Goal: Check status: Check status

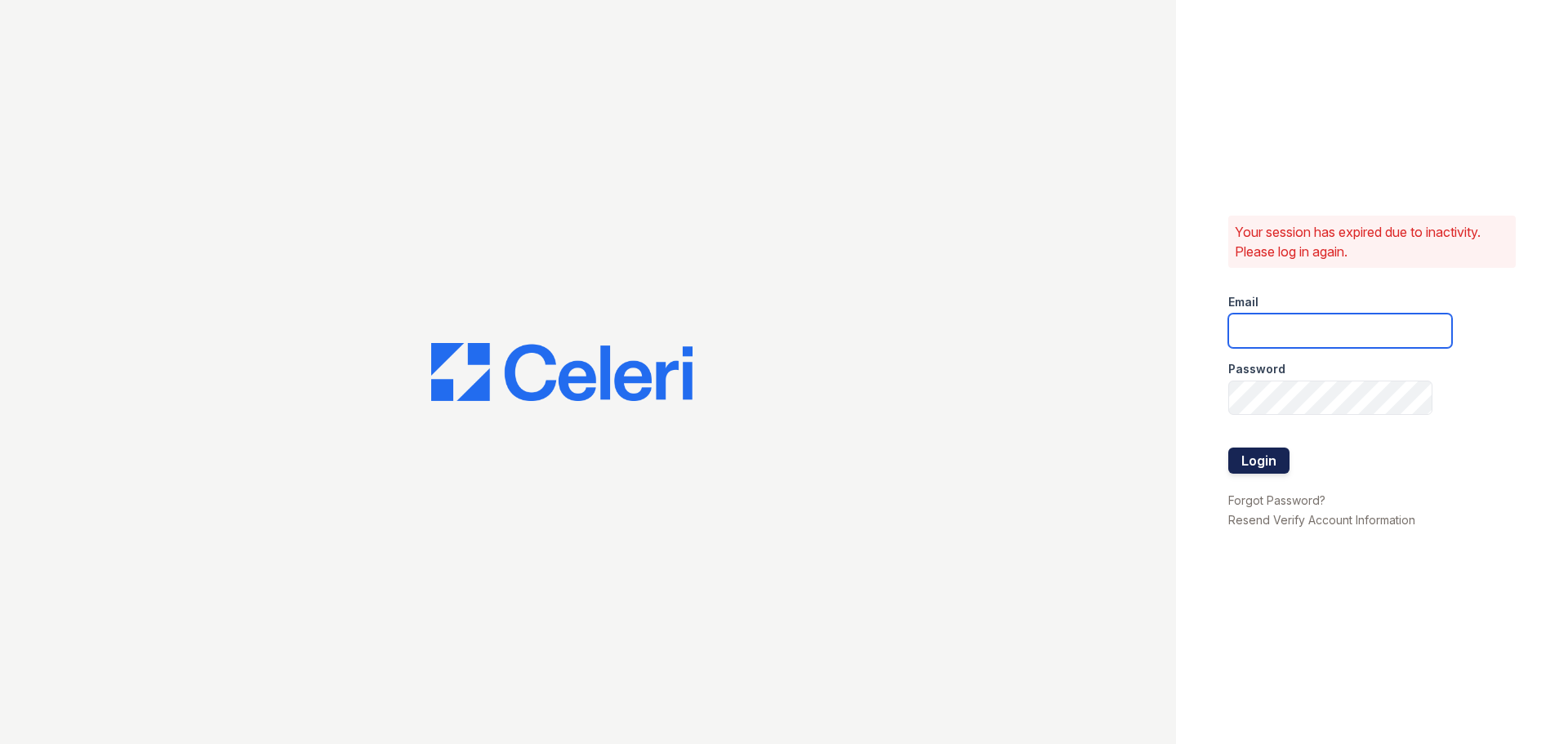
type input "[EMAIL_ADDRESS][DOMAIN_NAME]"
click at [1260, 448] on button "Login" at bounding box center [1259, 461] width 61 height 26
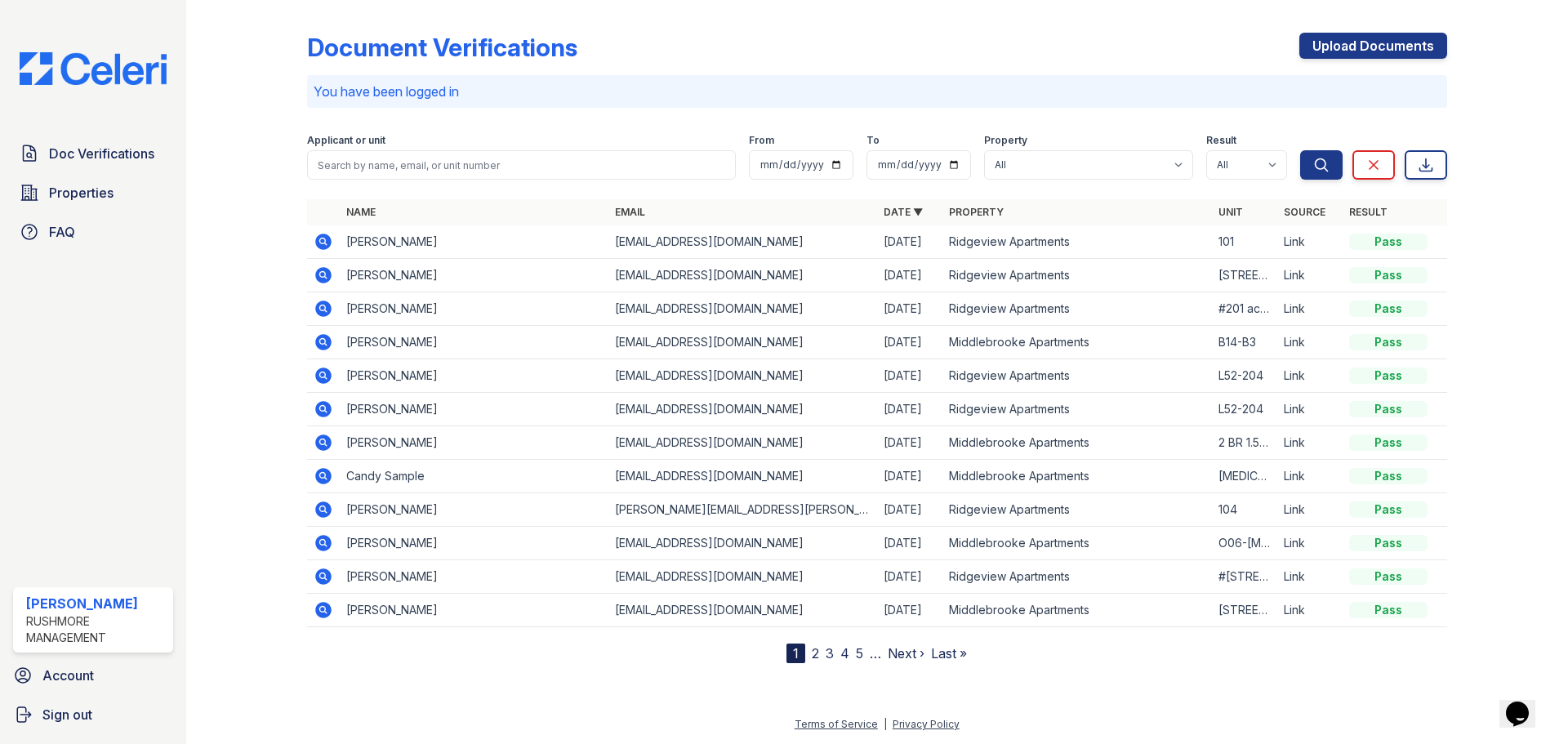
click at [0, 743] on nordpass-portal at bounding box center [0, 744] width 0 height 0
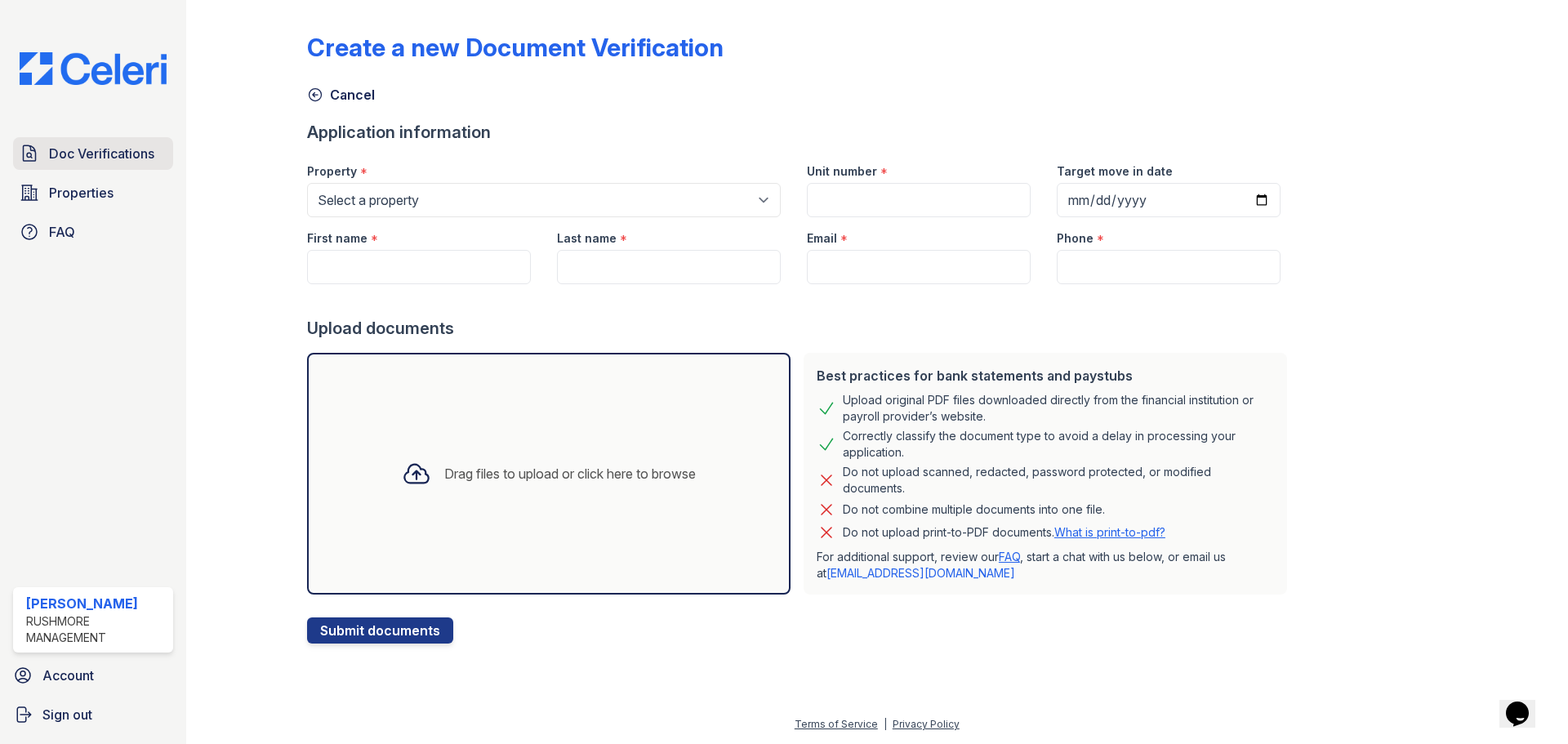
click at [88, 162] on span "Doc Verifications" at bounding box center [102, 153] width 105 height 20
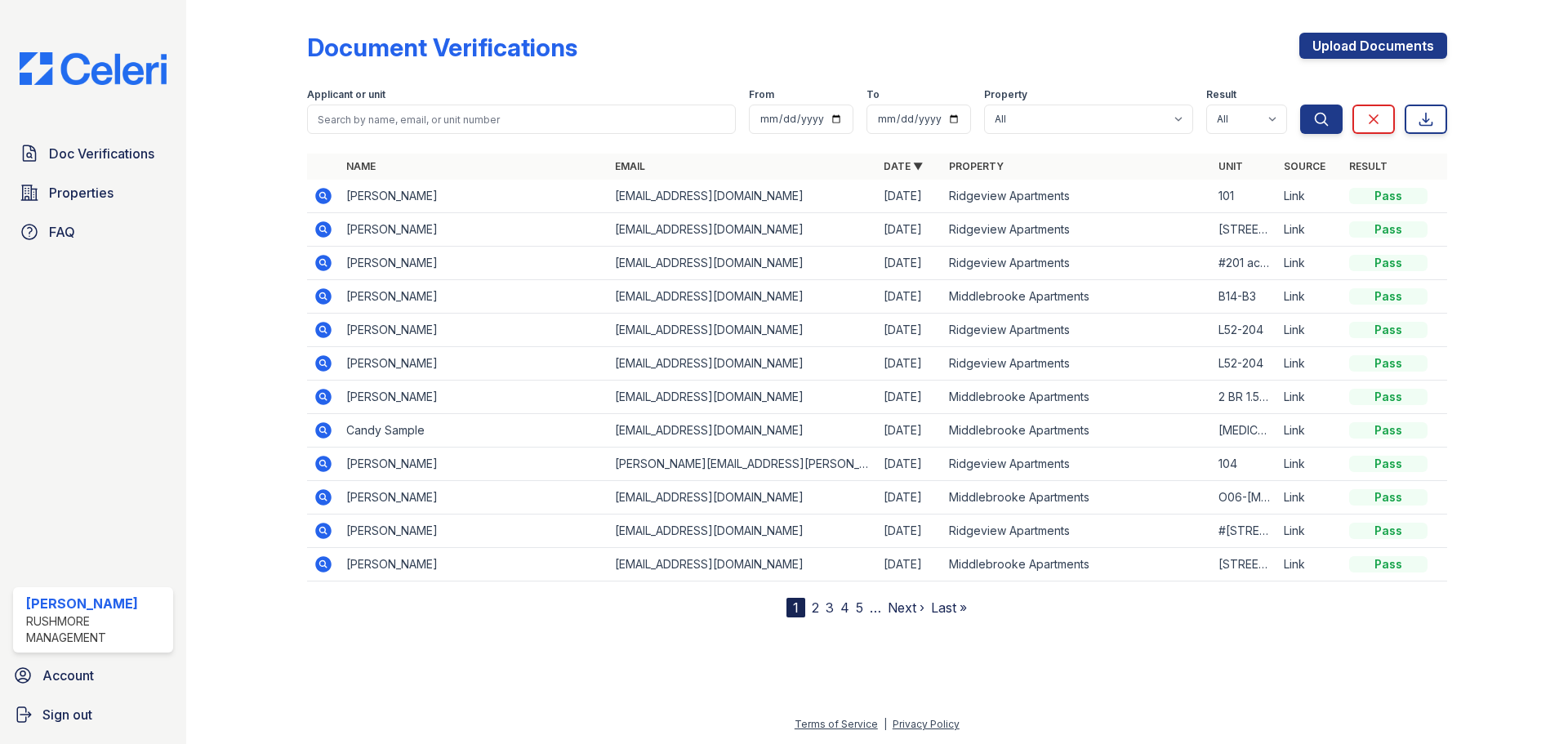
click at [326, 191] on icon at bounding box center [323, 196] width 16 height 16
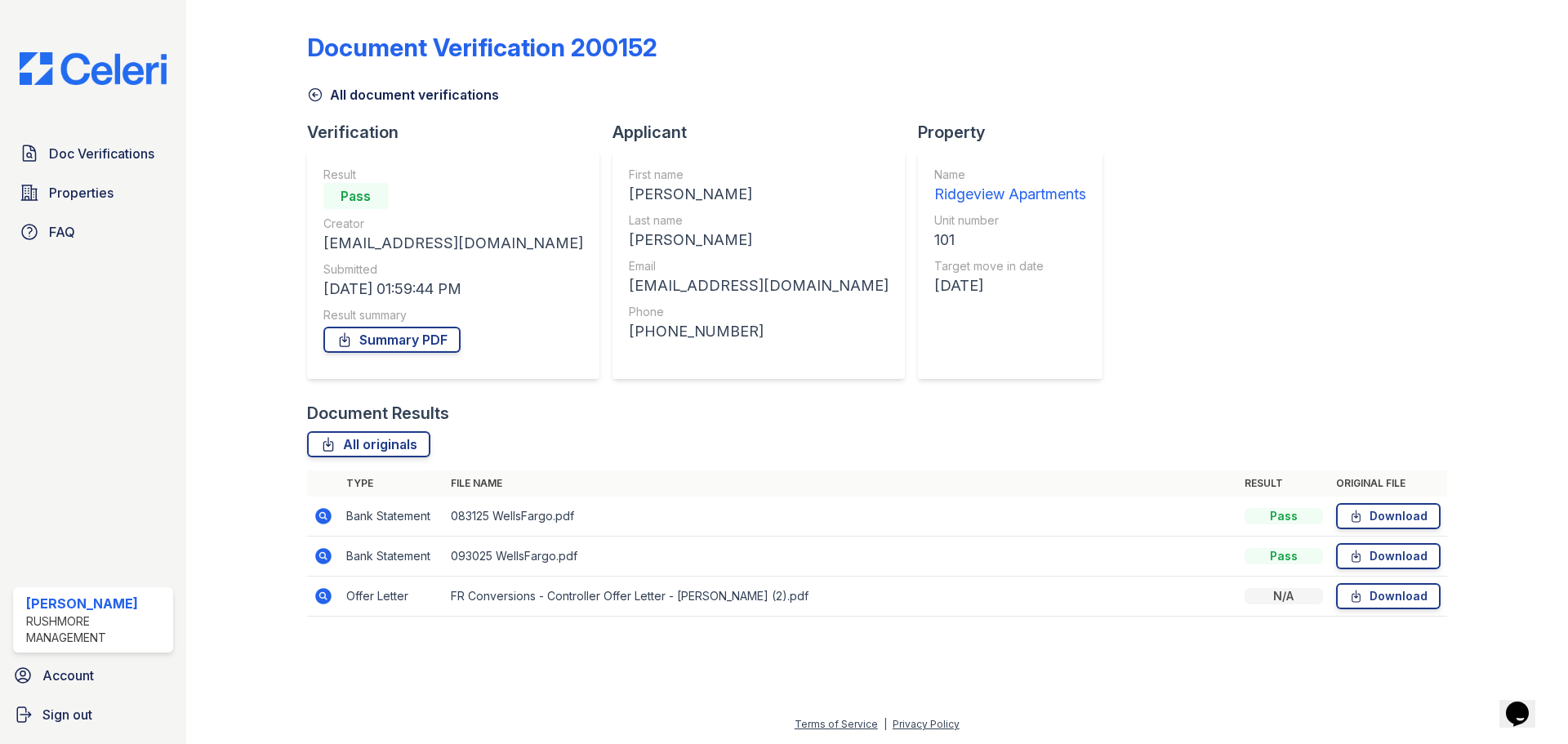
click at [326, 596] on icon at bounding box center [323, 595] width 16 height 16
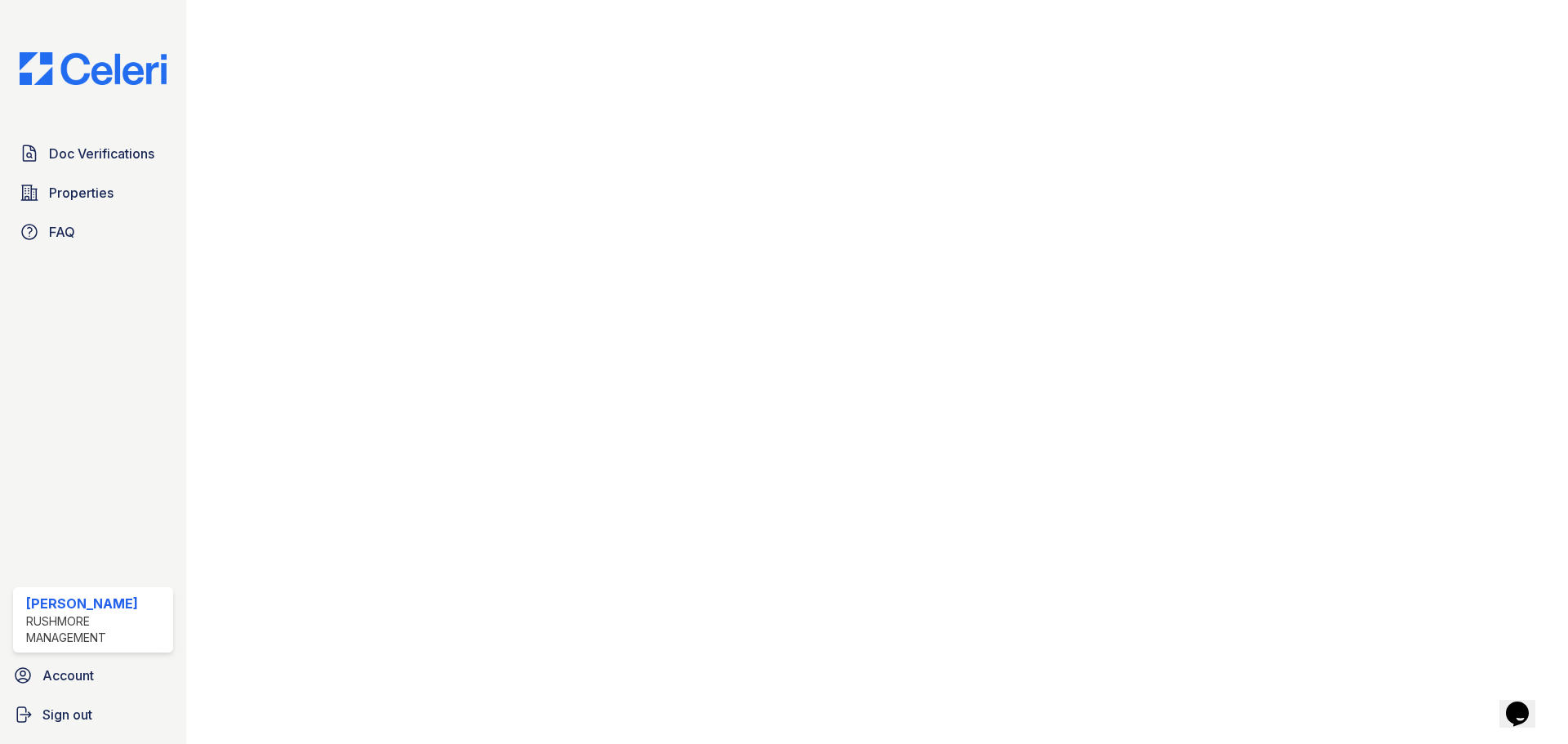
scroll to position [592, 0]
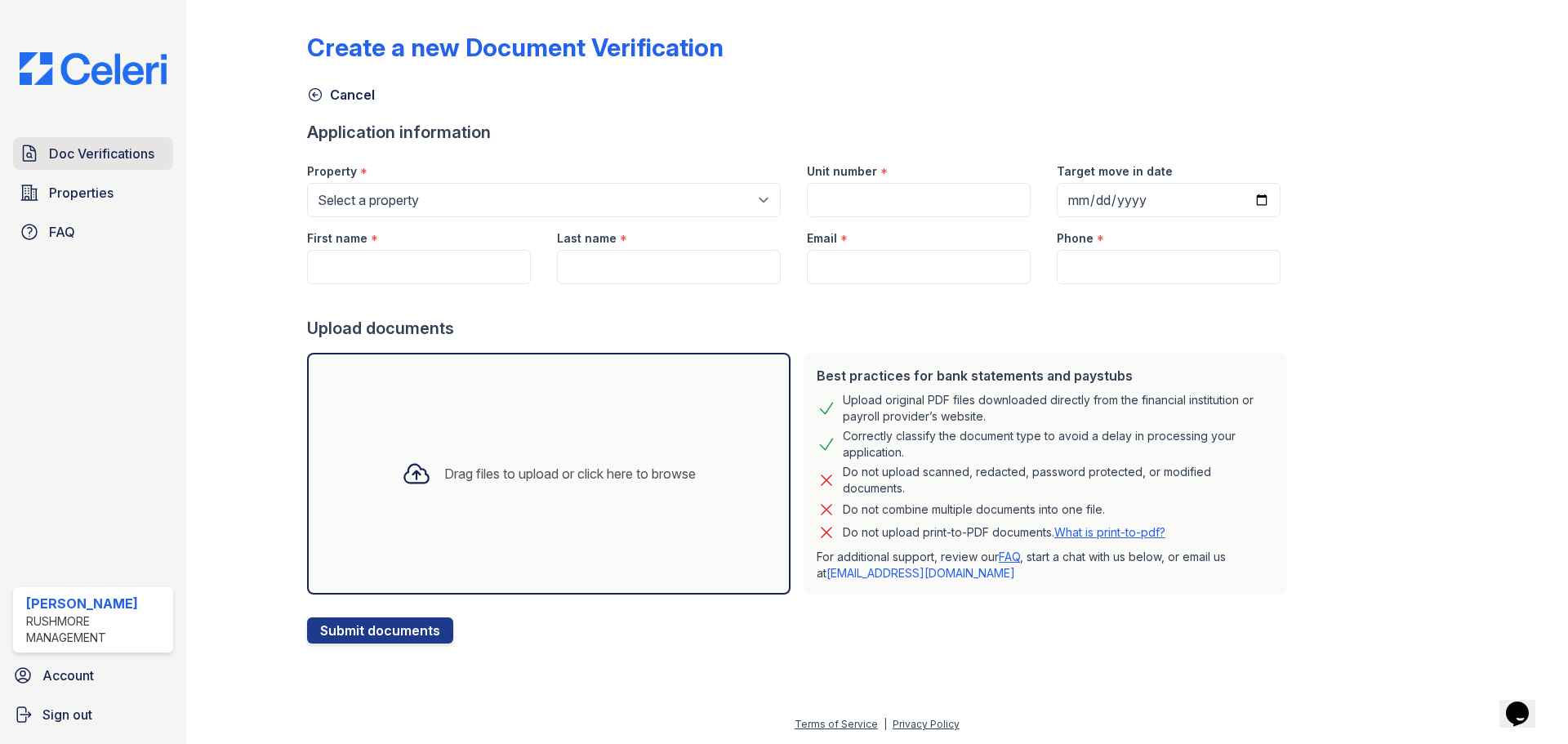
click at [70, 154] on span "Doc Verifications" at bounding box center [102, 153] width 105 height 20
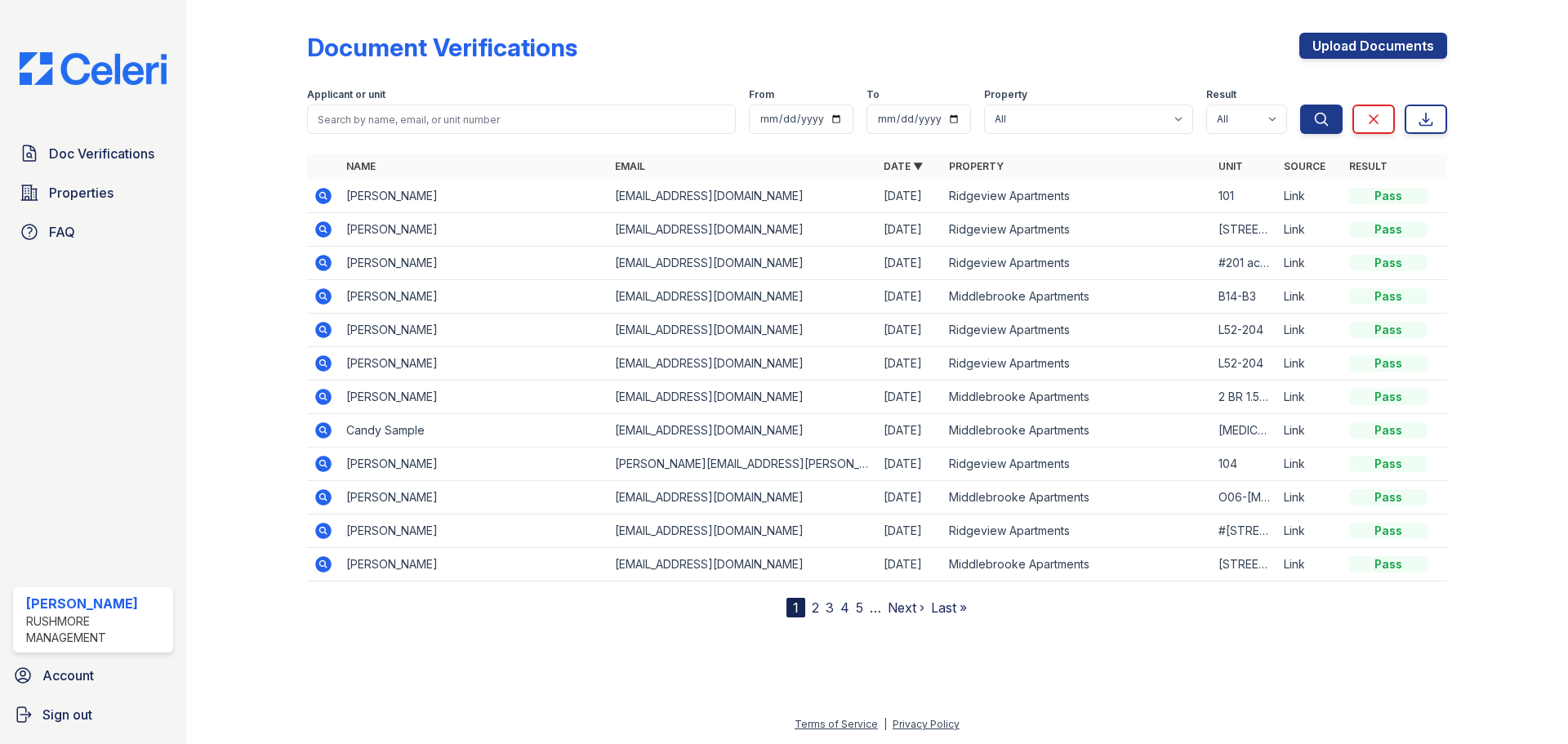
click at [319, 193] on icon at bounding box center [323, 196] width 16 height 16
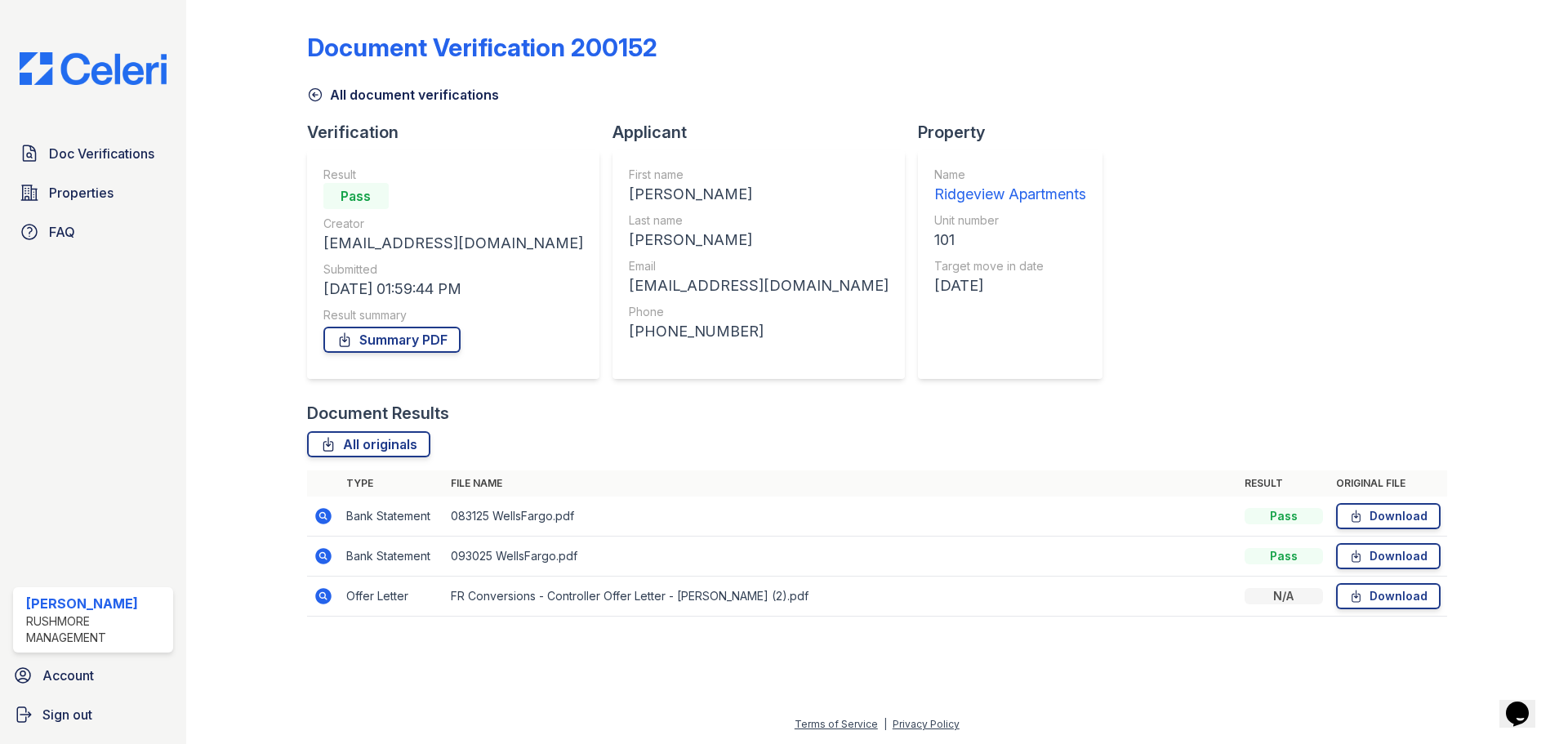
click at [325, 510] on icon at bounding box center [323, 515] width 16 height 16
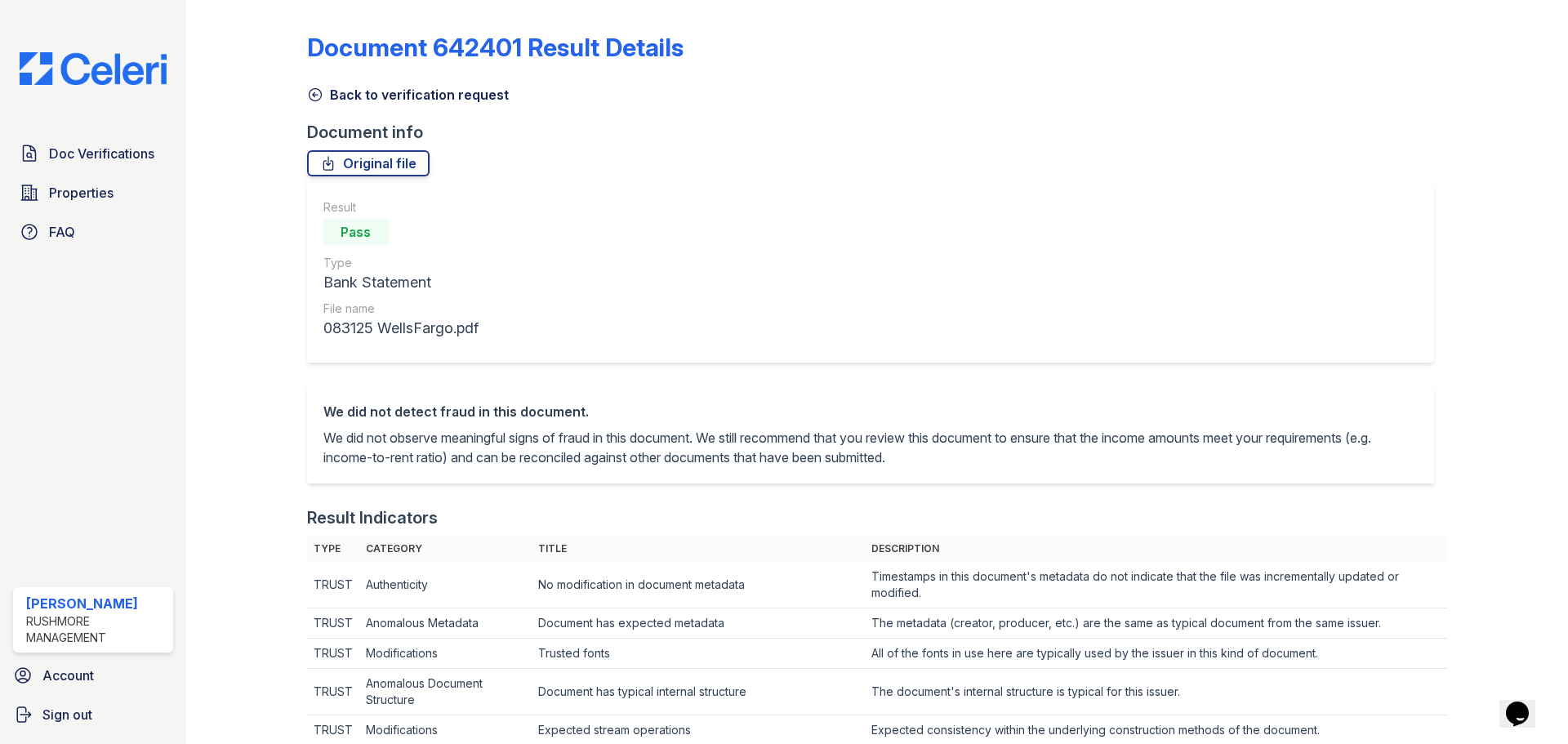
click at [313, 89] on icon at bounding box center [314, 95] width 12 height 12
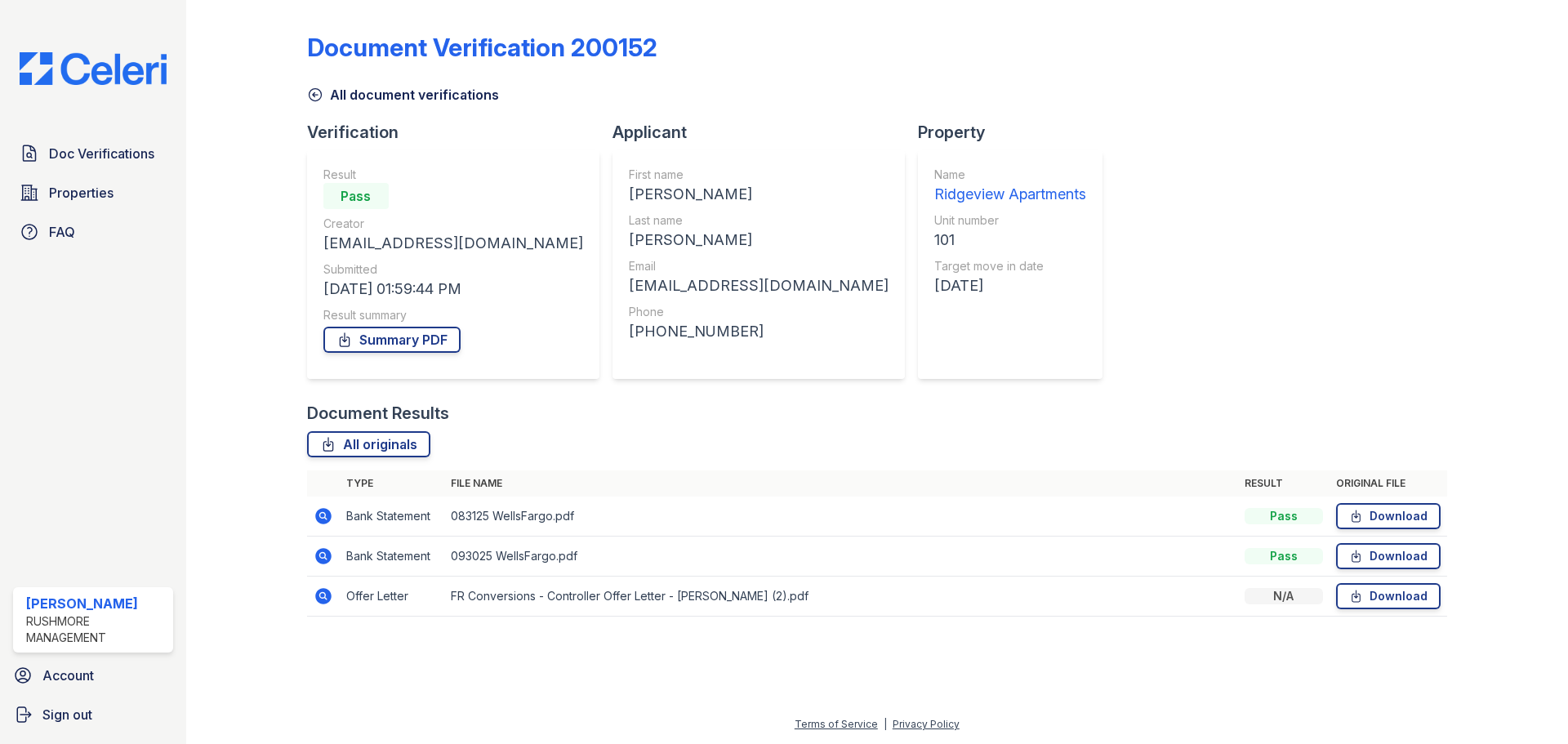
click at [328, 514] on icon at bounding box center [323, 515] width 16 height 16
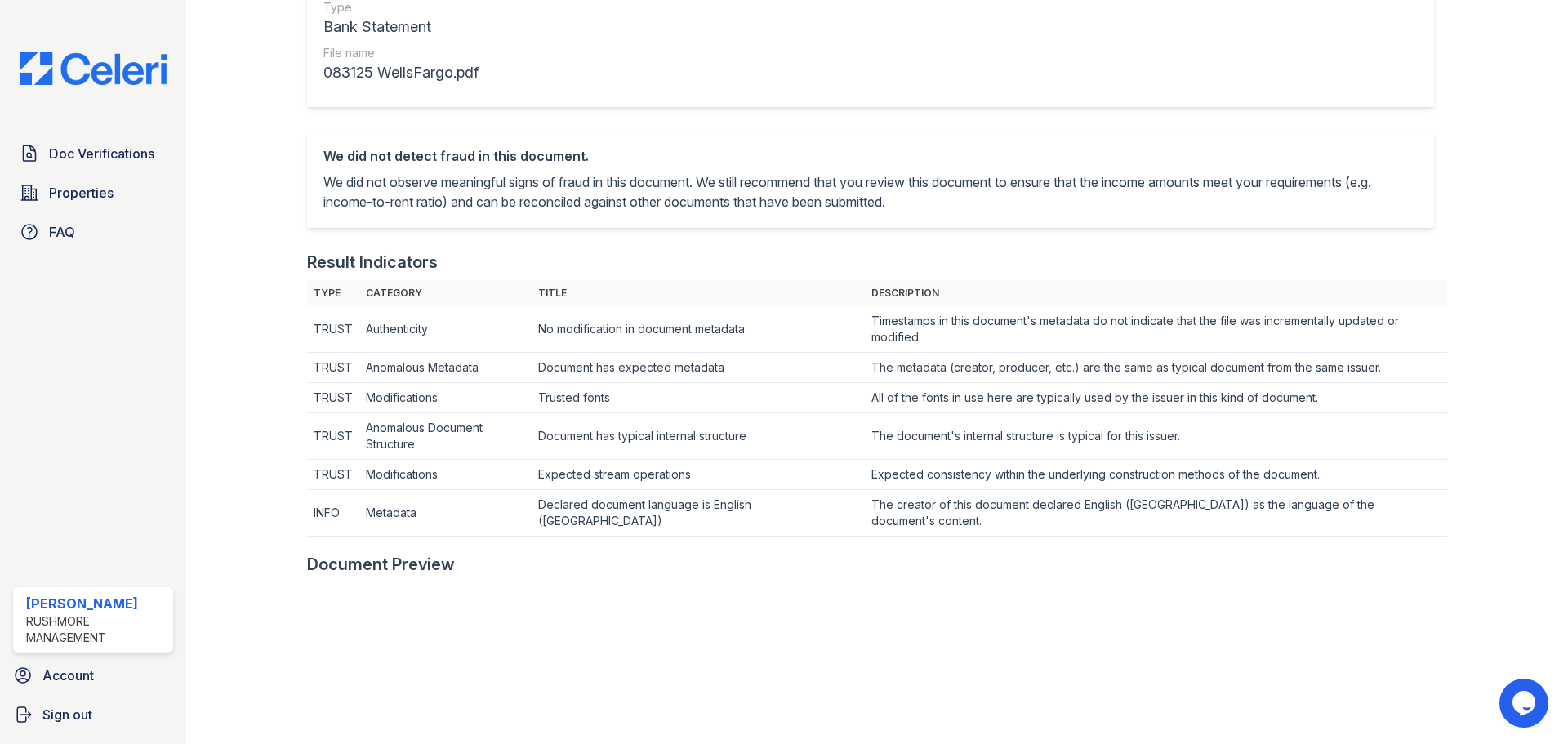
scroll to position [408, 0]
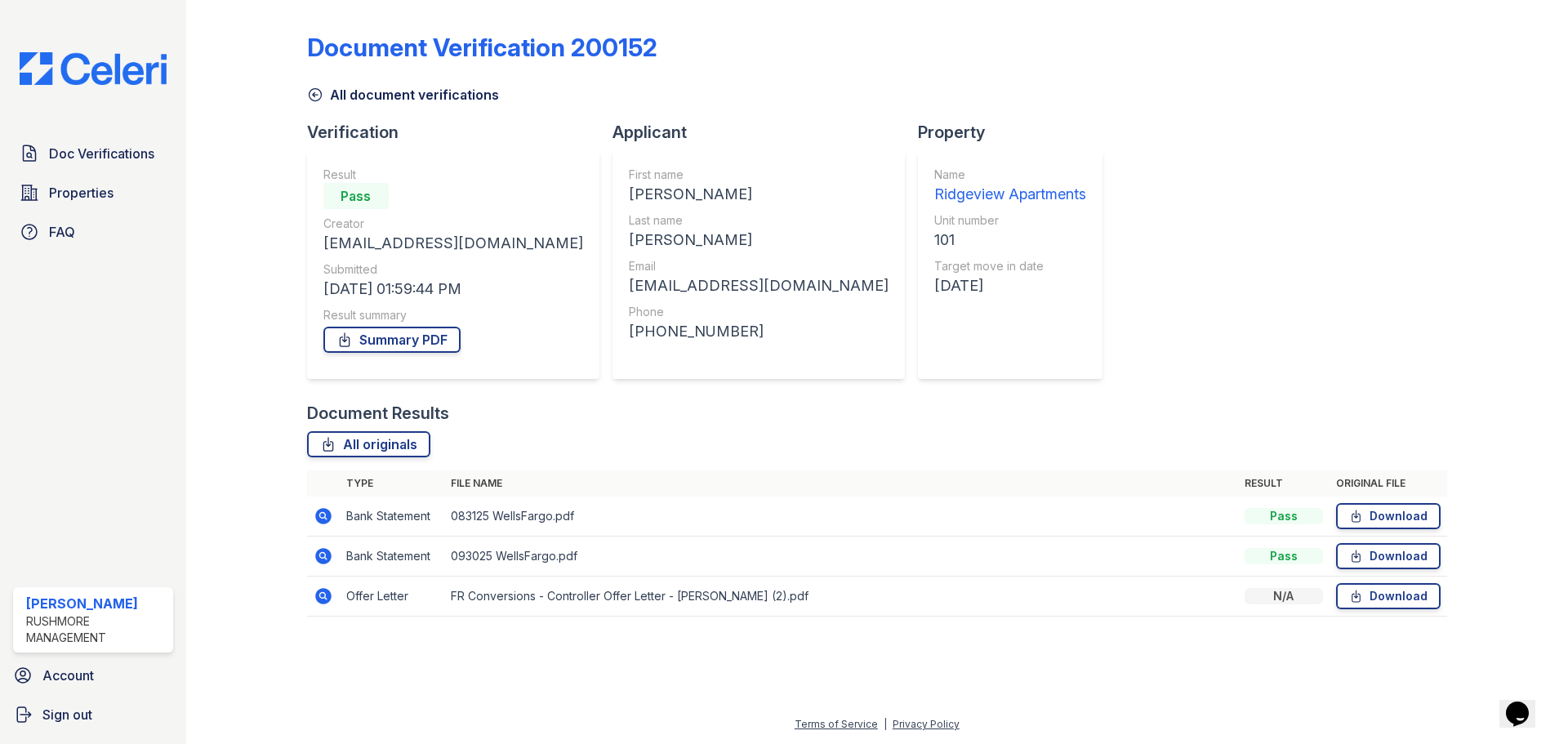
click at [326, 556] on icon at bounding box center [323, 556] width 16 height 16
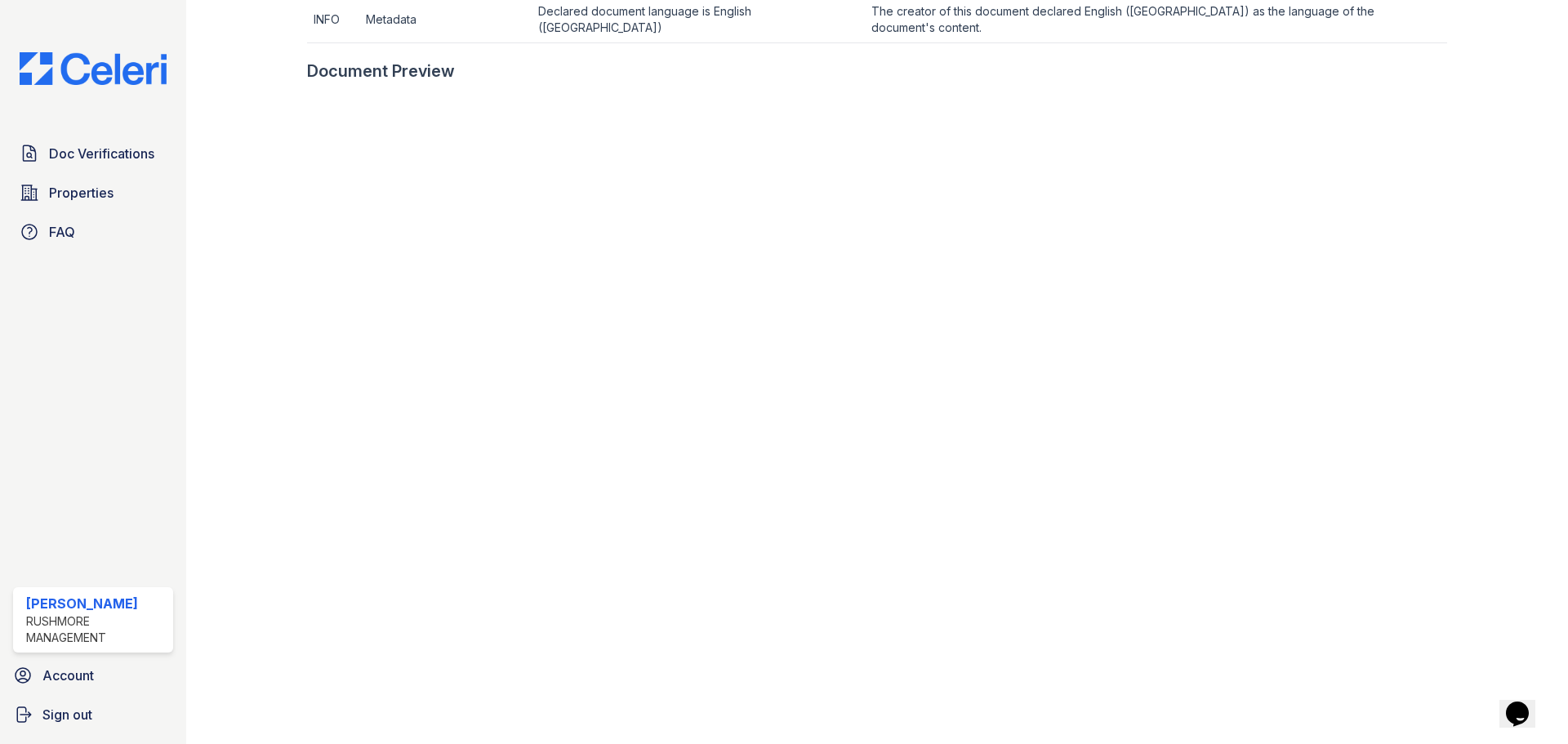
scroll to position [816, 0]
